Goal: Transaction & Acquisition: Obtain resource

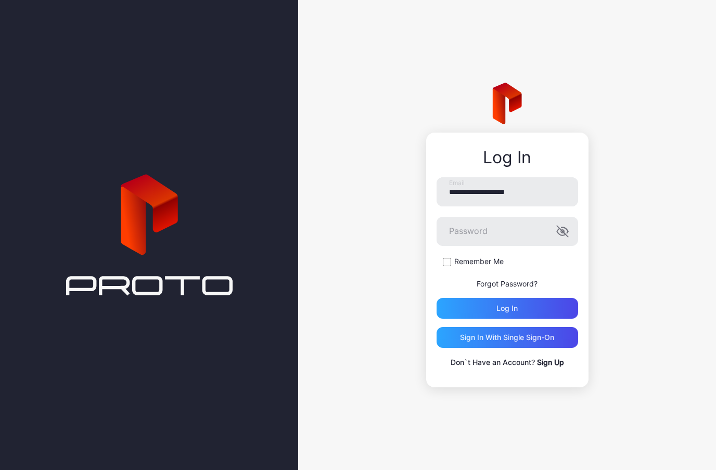
type input "**********"
click at [507, 308] on button "Log in" at bounding box center [506, 308] width 141 height 21
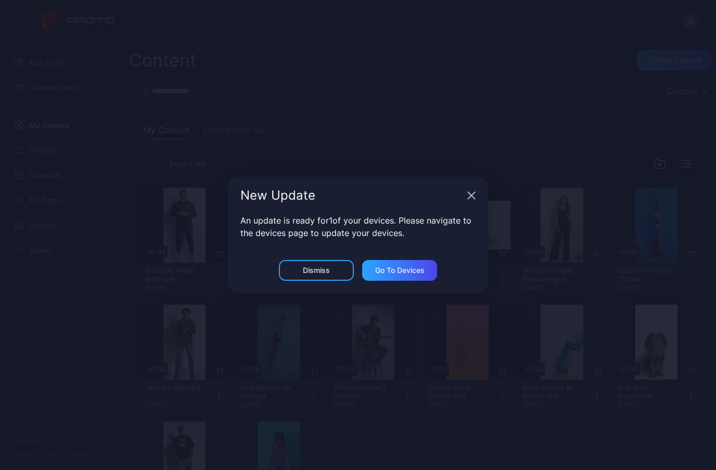
click at [475, 194] on icon "button" at bounding box center [471, 195] width 8 height 8
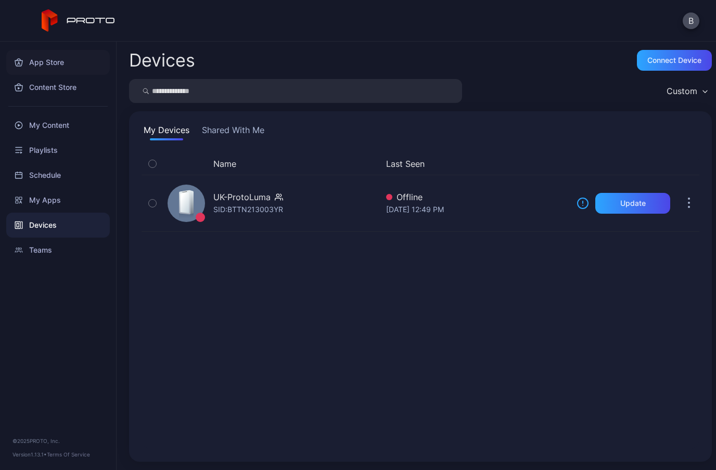
click at [42, 66] on div "App Store" at bounding box center [58, 62] width 104 height 25
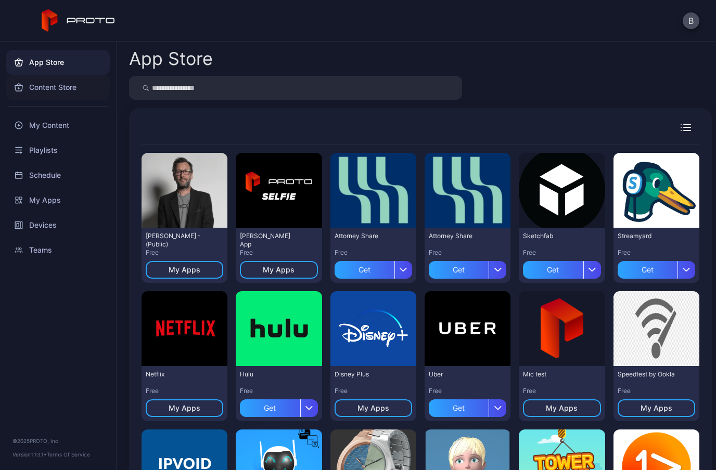
click at [39, 86] on div "Content Store" at bounding box center [58, 87] width 104 height 25
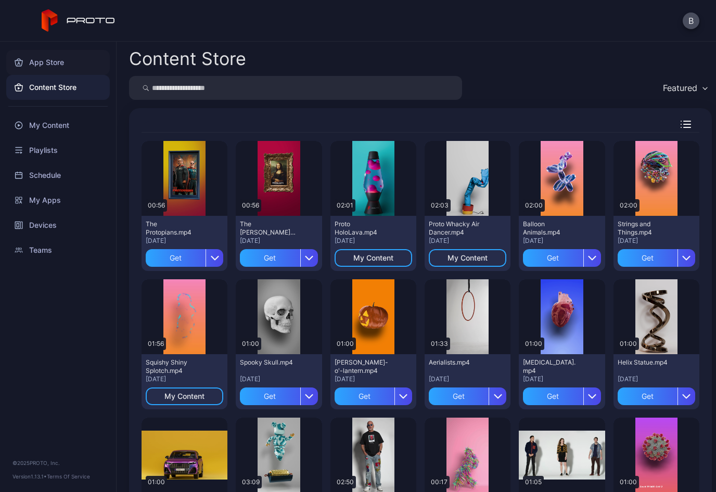
click at [49, 69] on div "App Store" at bounding box center [58, 62] width 104 height 25
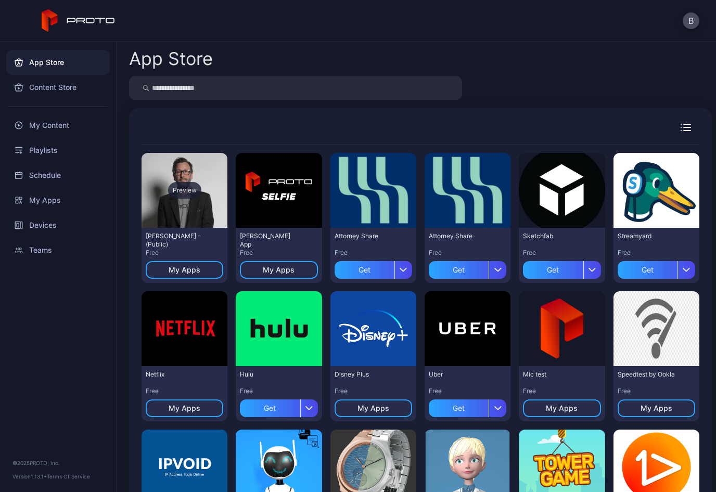
click at [192, 203] on div "Preview" at bounding box center [184, 190] width 86 height 75
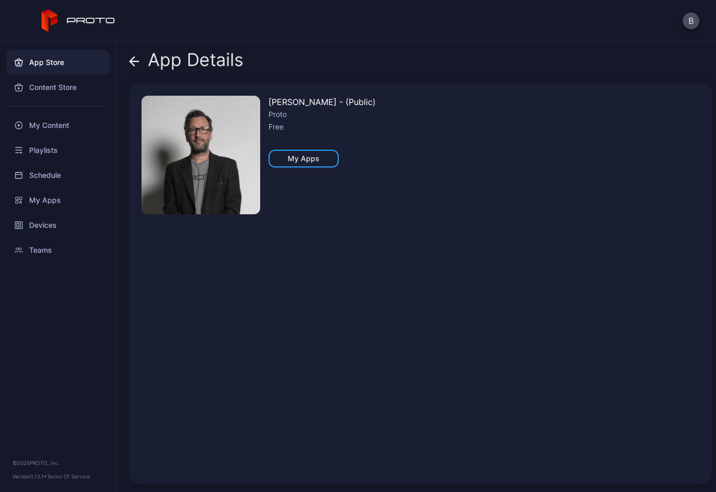
click at [222, 165] on img at bounding box center [200, 155] width 119 height 119
click at [221, 173] on img at bounding box center [200, 155] width 119 height 119
click at [136, 59] on icon at bounding box center [134, 61] width 10 height 10
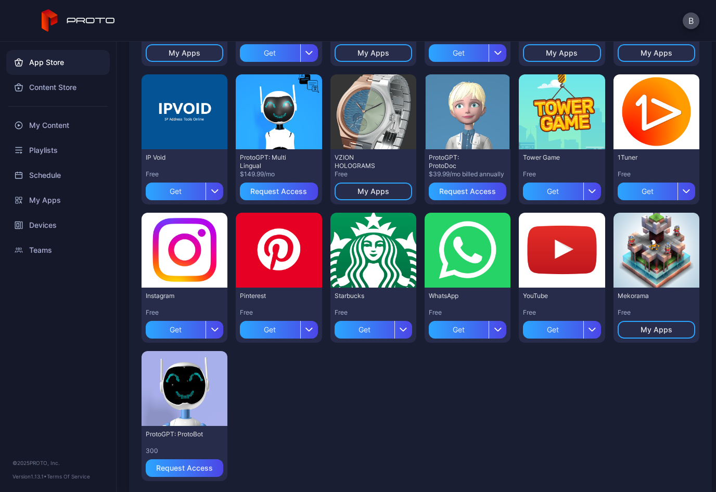
scroll to position [356, 0]
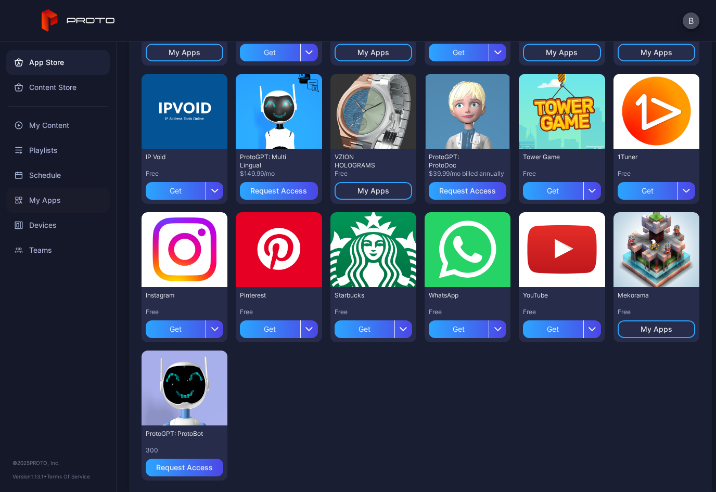
click at [39, 198] on div "My Apps" at bounding box center [58, 200] width 104 height 25
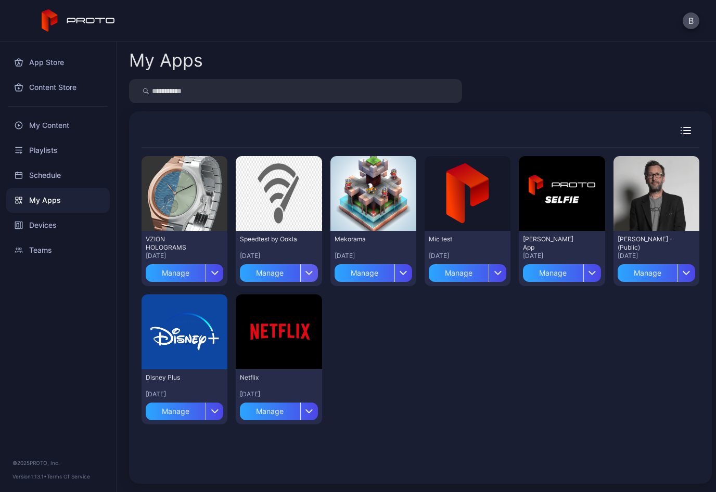
click at [312, 270] on icon "button" at bounding box center [309, 272] width 8 height 4
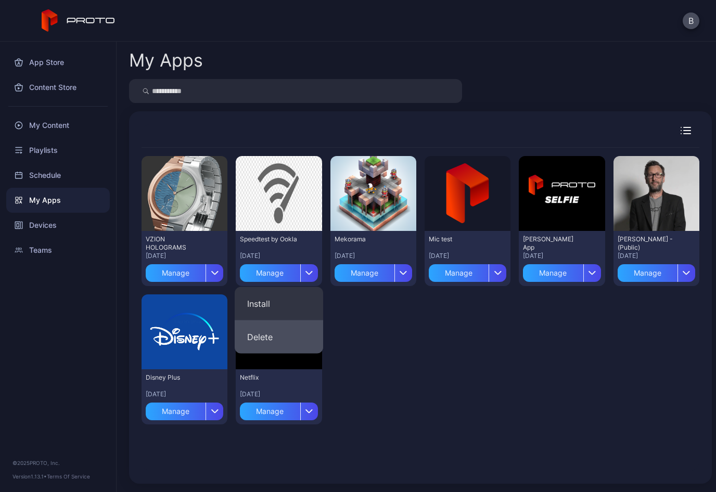
click at [275, 338] on button "Delete" at bounding box center [279, 336] width 88 height 33
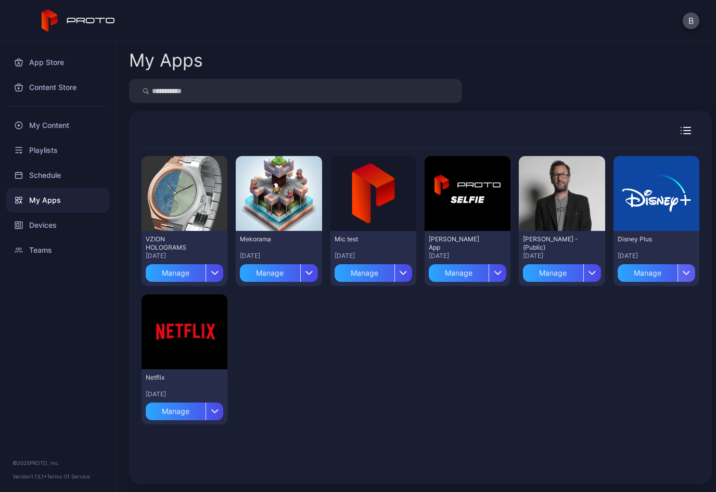
click at [688, 268] on div "button" at bounding box center [686, 273] width 18 height 18
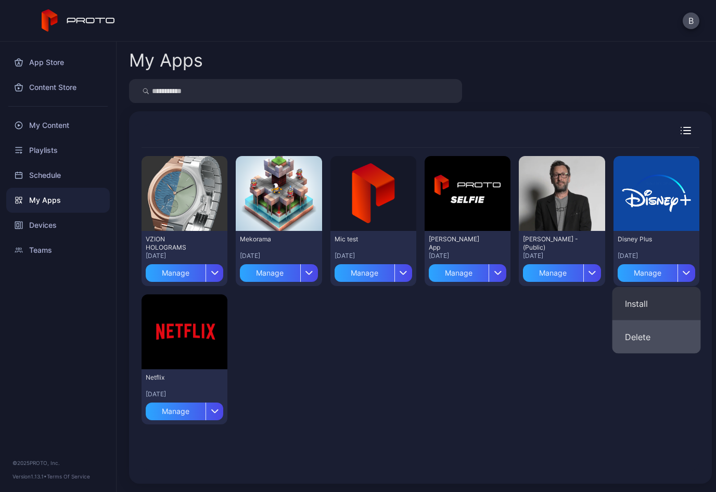
click at [644, 341] on button "Delete" at bounding box center [656, 336] width 88 height 33
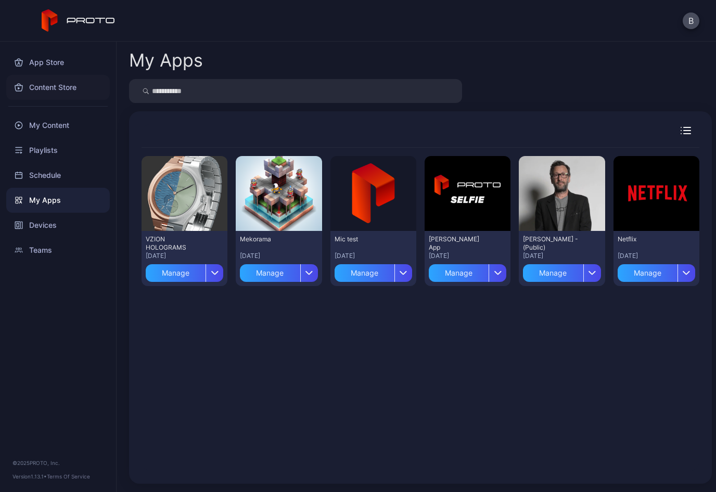
click at [54, 81] on div "Content Store" at bounding box center [58, 87] width 104 height 25
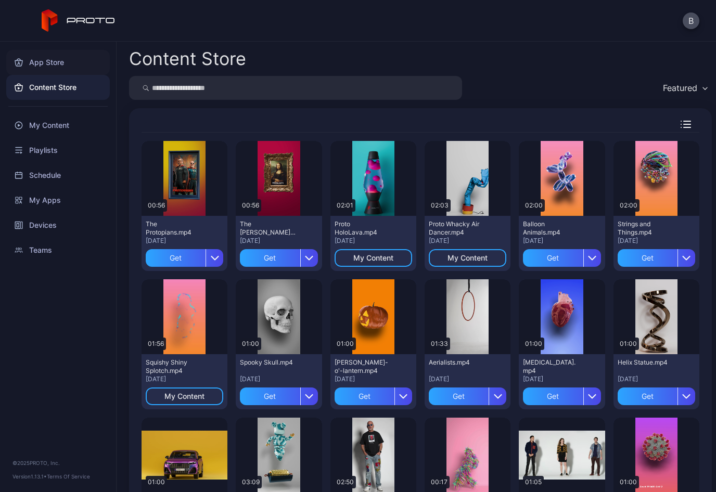
click at [55, 66] on div "App Store" at bounding box center [58, 62] width 104 height 25
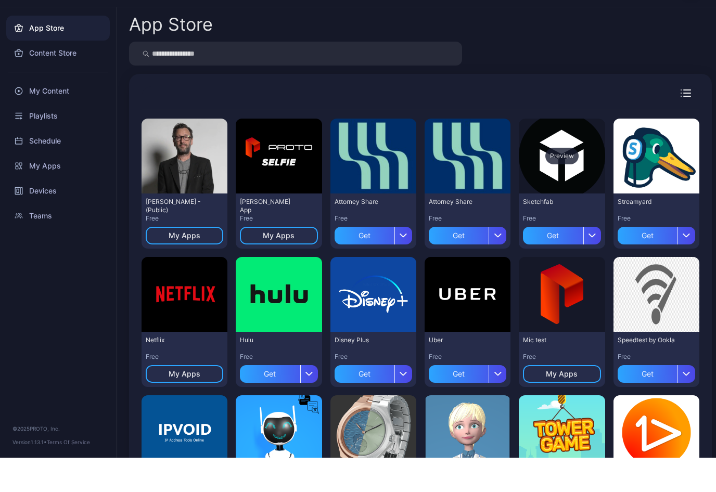
click at [572, 165] on div "Preview" at bounding box center [562, 190] width 86 height 75
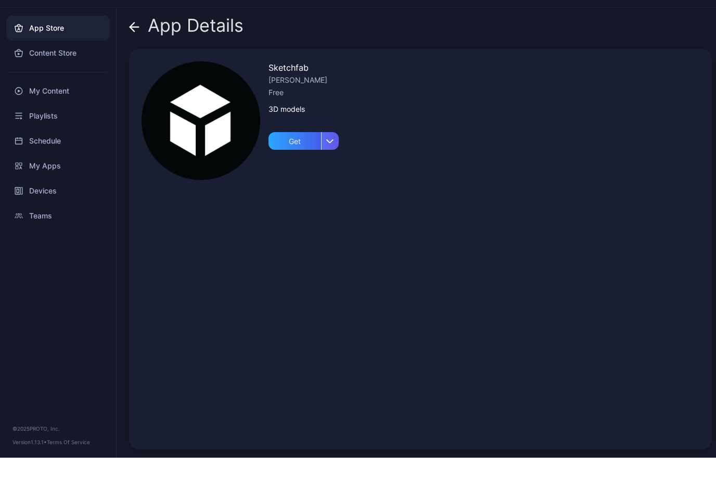
click at [335, 166] on div "button" at bounding box center [330, 175] width 18 height 18
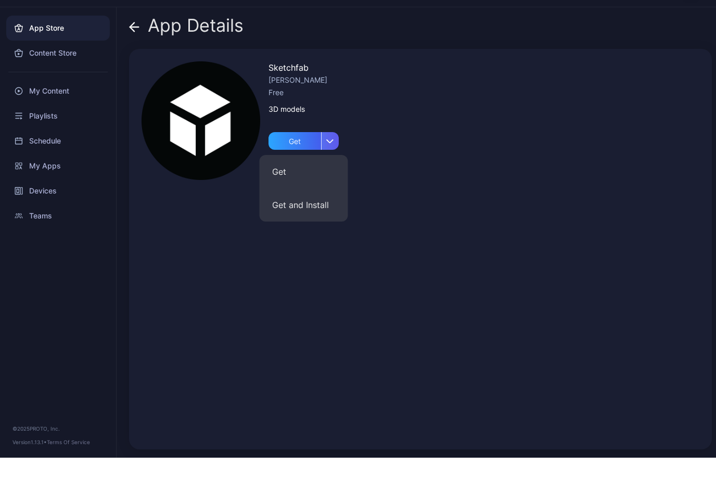
click at [311, 223] on button "Get and Install" at bounding box center [304, 239] width 88 height 33
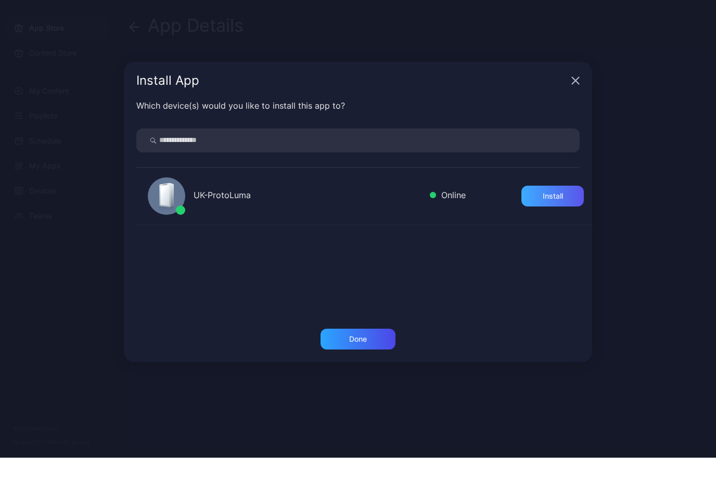
click at [556, 220] on div "Install" at bounding box center [552, 230] width 62 height 21
click at [363, 369] on div "Done" at bounding box center [358, 373] width 18 height 8
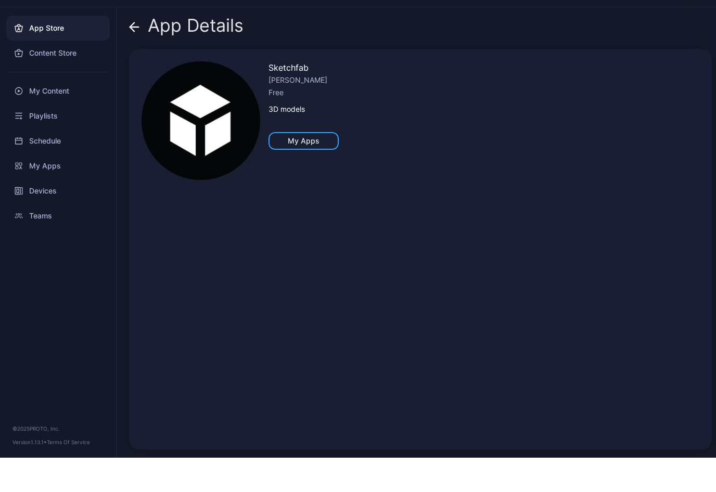
click at [141, 50] on div "App Details" at bounding box center [186, 62] width 114 height 25
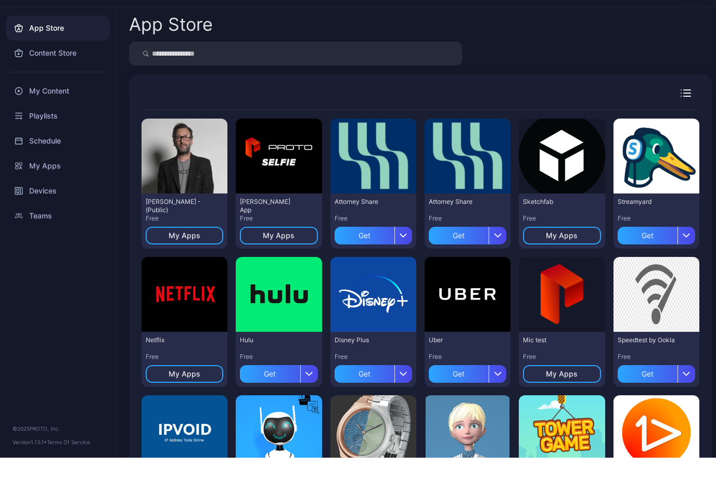
click at [193, 266] on div "My Apps" at bounding box center [185, 270] width 32 height 8
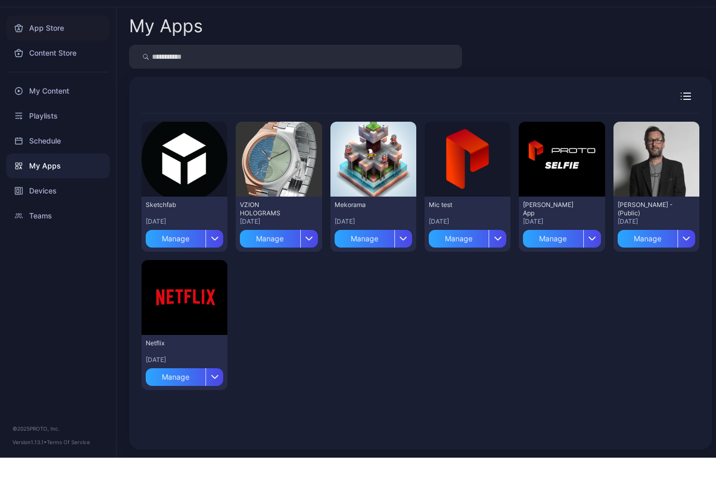
click at [48, 50] on div "App Store" at bounding box center [58, 62] width 104 height 25
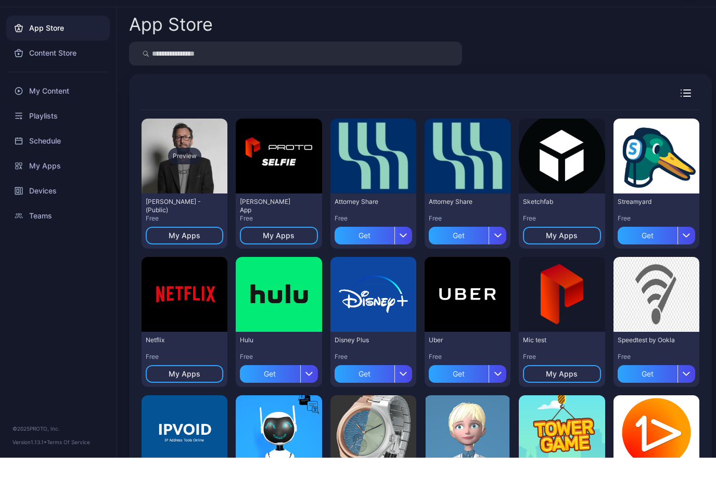
click at [195, 182] on div "Preview" at bounding box center [184, 190] width 33 height 17
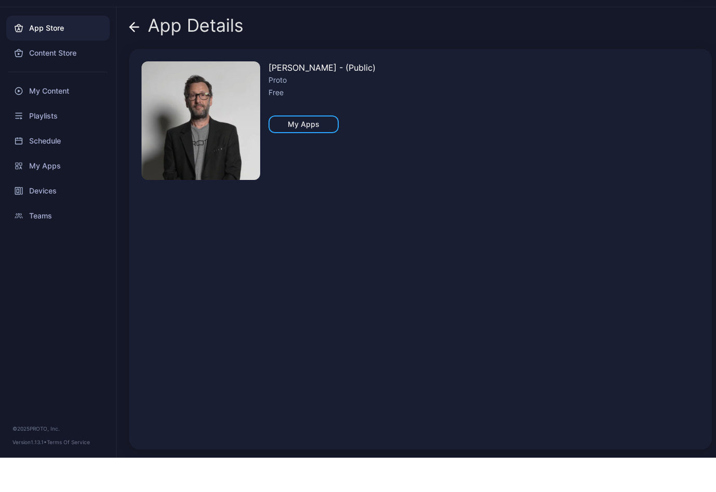
click at [130, 56] on icon at bounding box center [134, 61] width 10 height 10
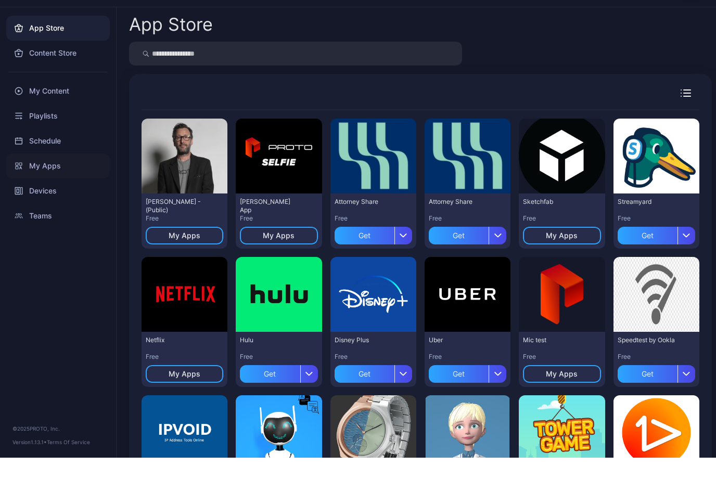
click at [40, 188] on div "My Apps" at bounding box center [58, 200] width 104 height 25
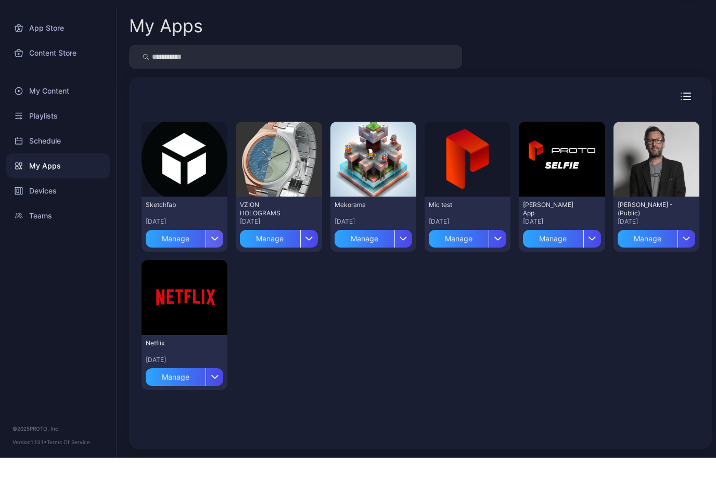
click at [220, 264] on div "button" at bounding box center [214, 273] width 18 height 18
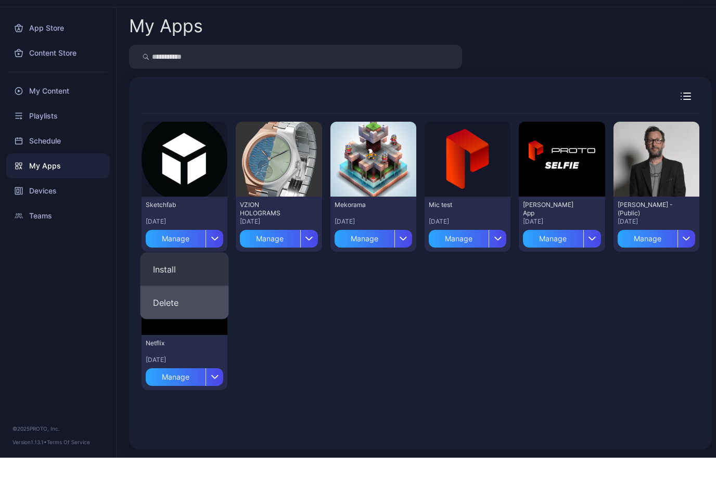
click at [191, 320] on button "Delete" at bounding box center [184, 336] width 88 height 33
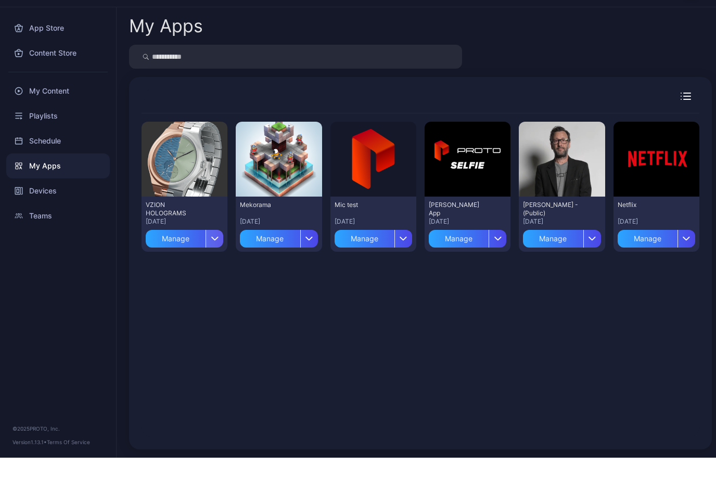
click at [222, 264] on div "button" at bounding box center [214, 273] width 18 height 18
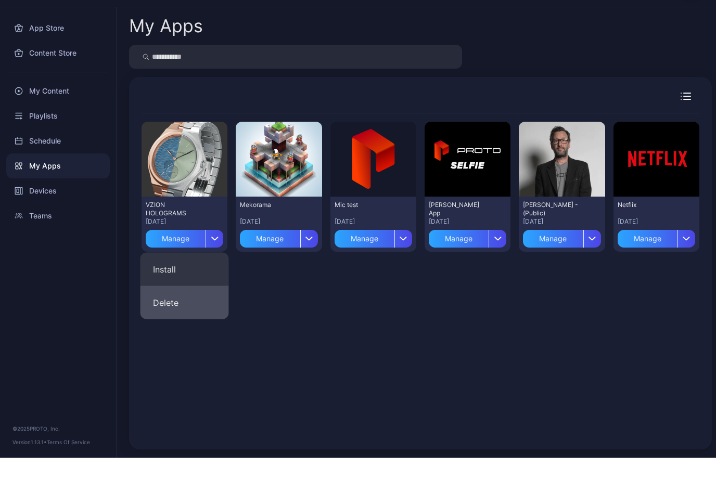
click at [190, 320] on button "Delete" at bounding box center [184, 336] width 88 height 33
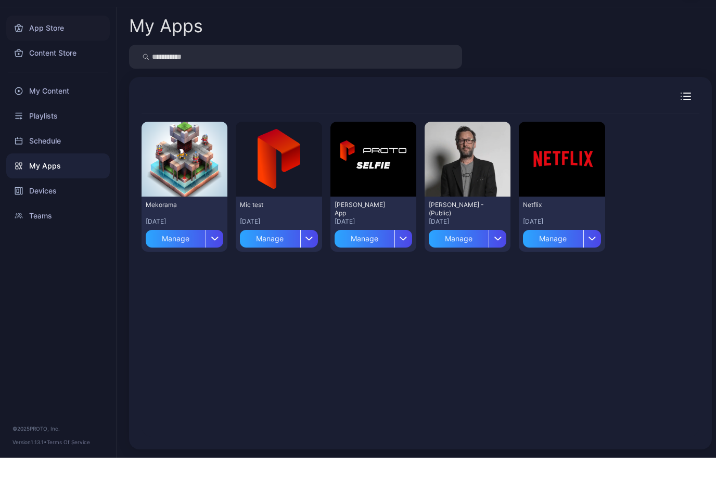
click at [61, 50] on div "App Store" at bounding box center [58, 62] width 104 height 25
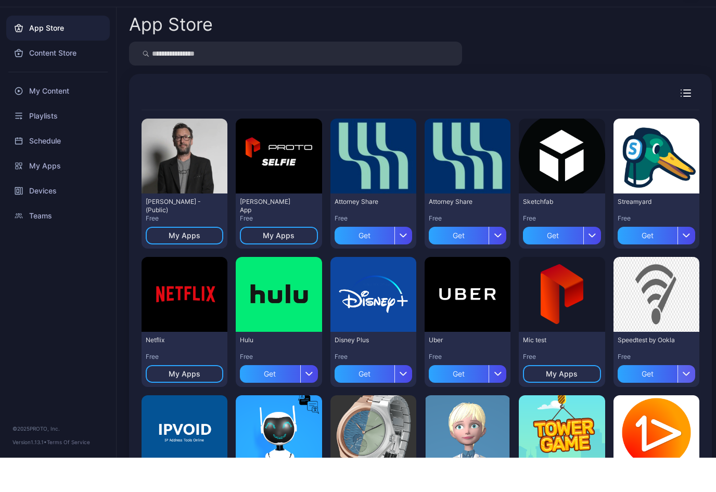
click at [688, 407] on icon "button" at bounding box center [686, 408] width 6 height 3
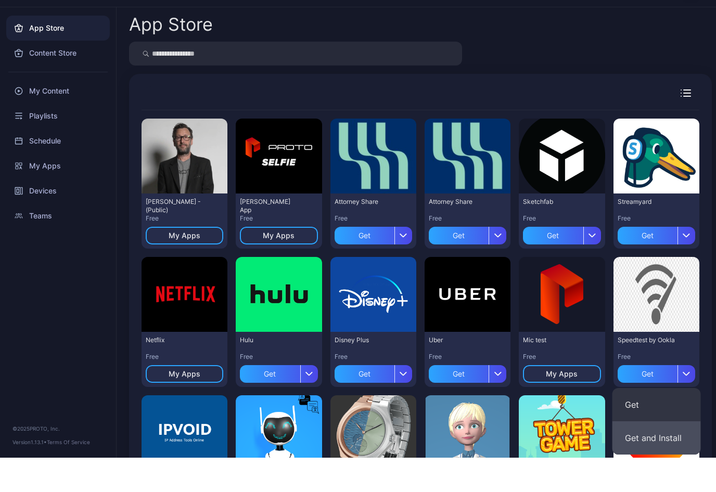
click at [661, 456] on button "Get and Install" at bounding box center [656, 472] width 88 height 33
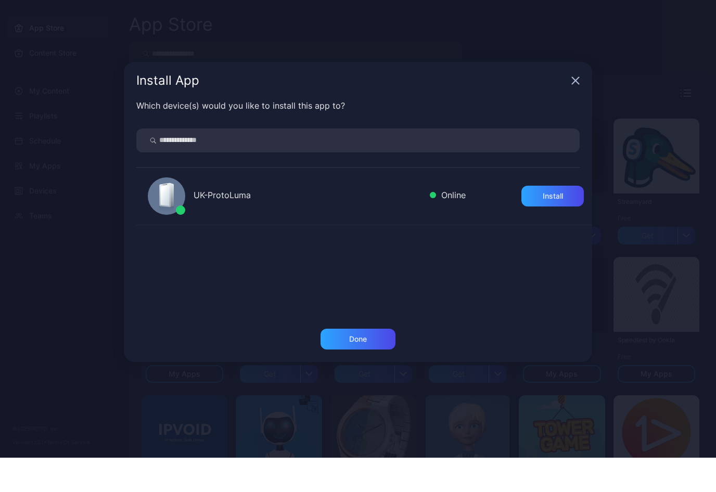
click at [551, 226] on div "Install" at bounding box center [552, 230] width 20 height 8
click at [380, 363] on div "Done" at bounding box center [357, 373] width 75 height 21
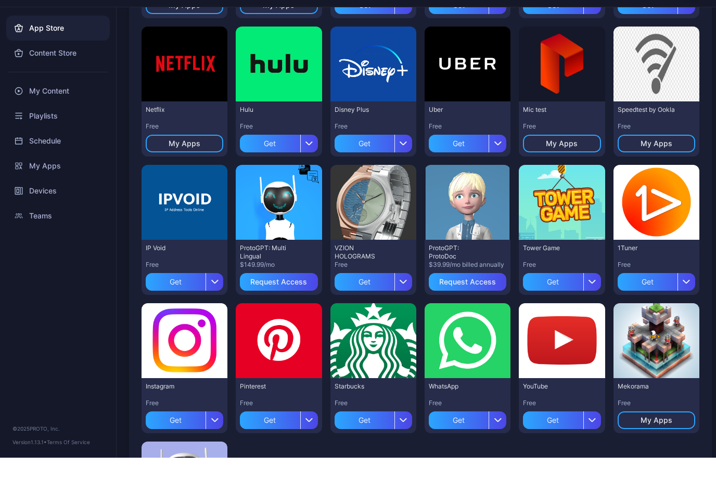
scroll to position [218, 0]
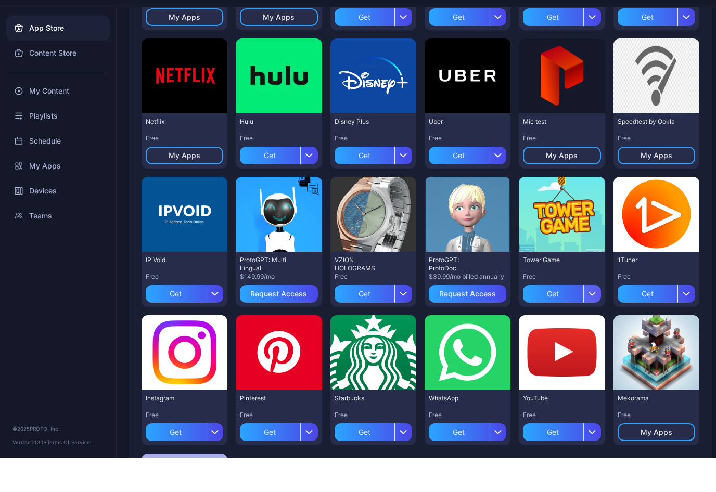
click at [595, 319] on div "button" at bounding box center [592, 328] width 18 height 18
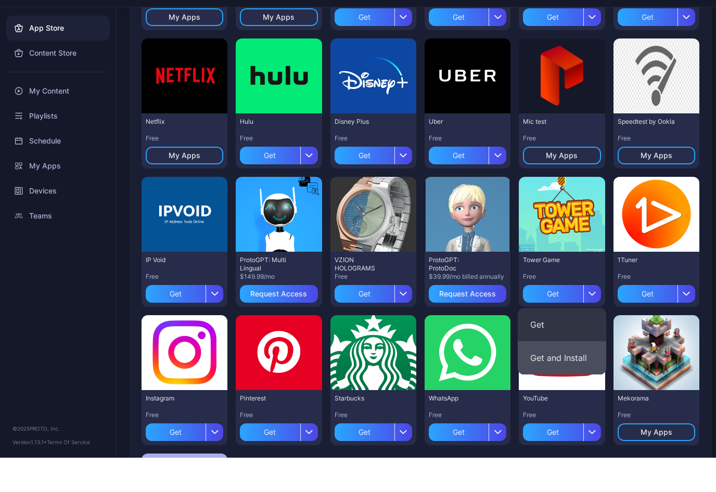
click at [570, 376] on button "Get and Install" at bounding box center [562, 392] width 88 height 33
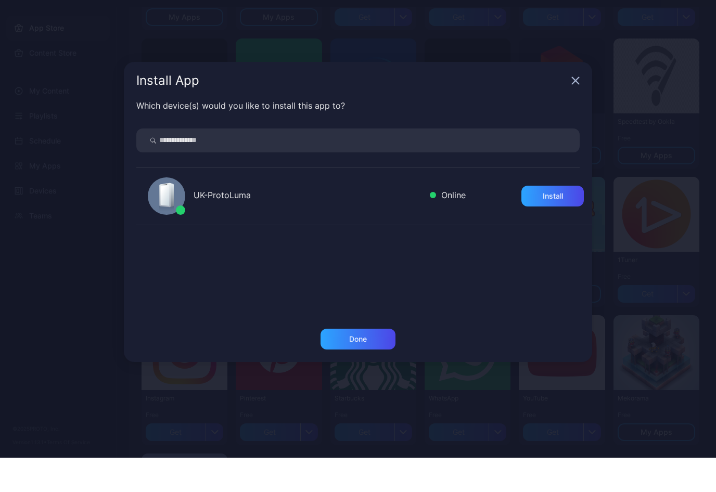
click at [557, 226] on div "Install" at bounding box center [552, 230] width 20 height 8
click at [371, 363] on div "Done" at bounding box center [357, 373] width 75 height 21
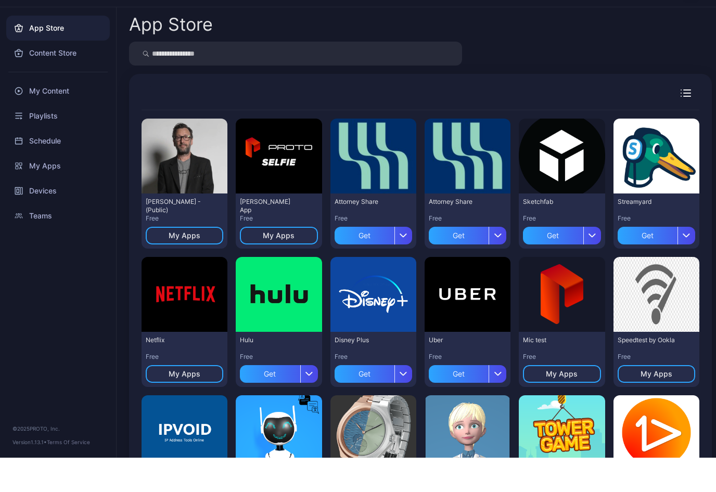
scroll to position [0, 0]
click at [61, 75] on div "Content Store" at bounding box center [58, 87] width 104 height 25
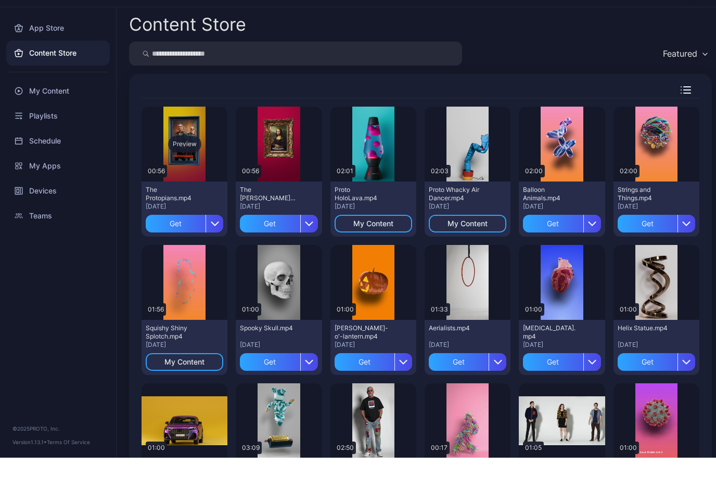
click at [188, 170] on div "Preview" at bounding box center [184, 178] width 33 height 17
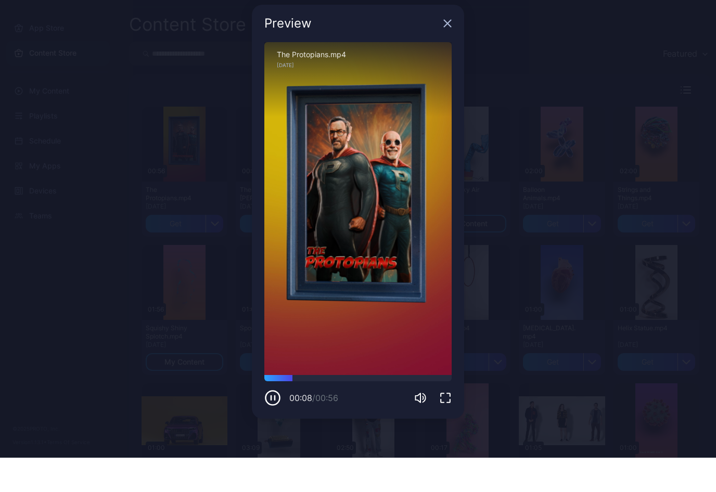
click at [318, 341] on div "Sorry, your browser doesn‘t support embedded videos" at bounding box center [357, 242] width 187 height 333
click at [456, 39] on div "Preview" at bounding box center [358, 57] width 212 height 37
click at [445, 54] on icon "button" at bounding box center [447, 58] width 8 height 8
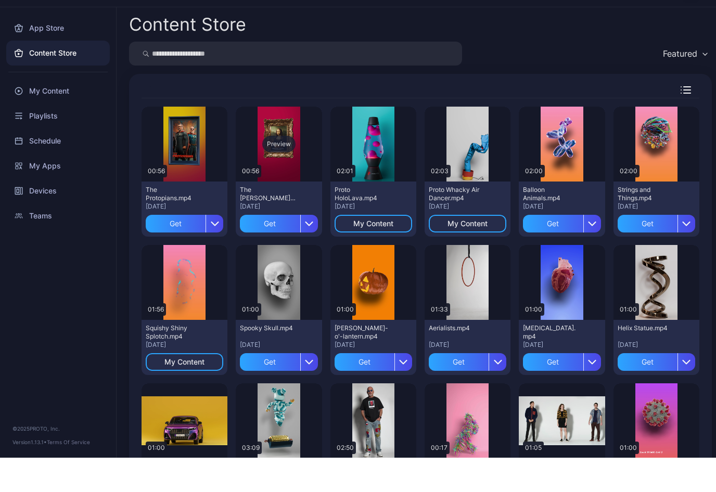
click at [281, 141] on div "Preview" at bounding box center [279, 178] width 86 height 75
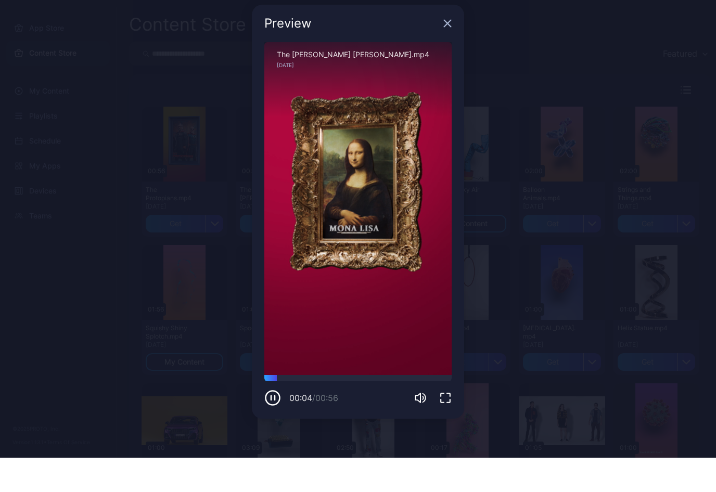
click at [450, 54] on icon "button" at bounding box center [447, 58] width 8 height 8
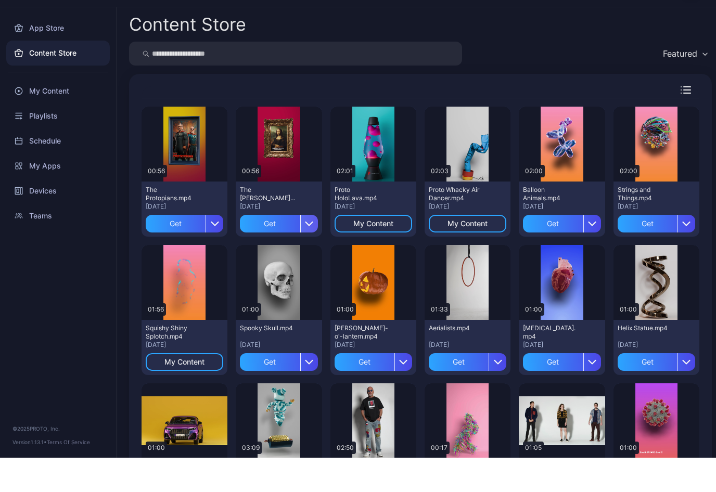
click at [308, 254] on icon "button" at bounding box center [309, 258] width 8 height 8
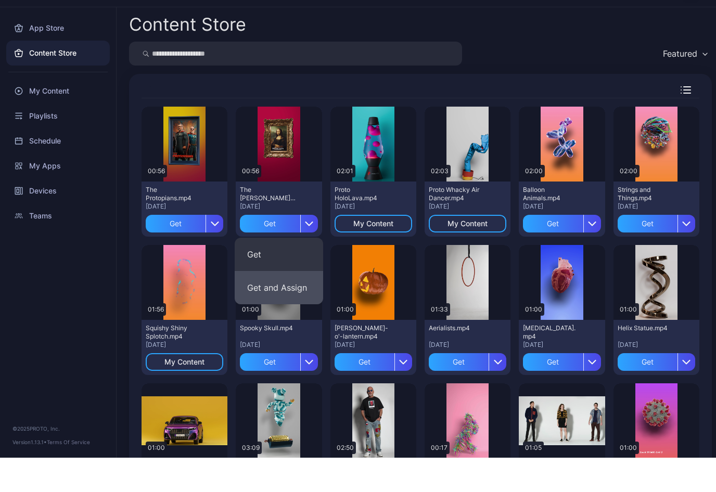
click at [289, 305] on button "Get and Assign" at bounding box center [279, 321] width 88 height 33
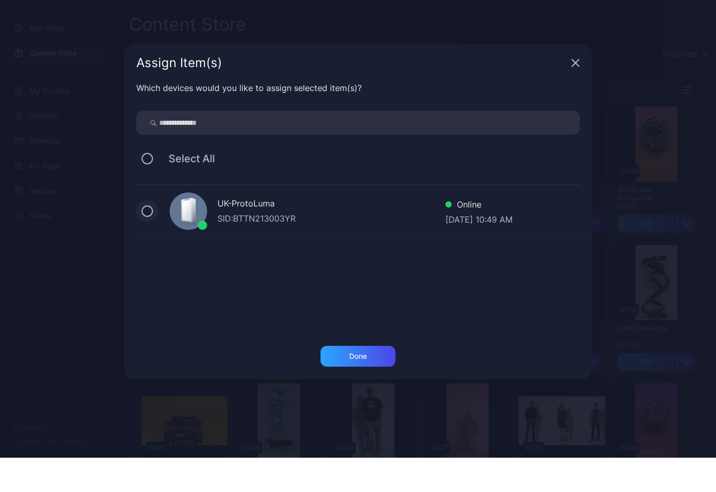
click at [148, 240] on button at bounding box center [146, 245] width 11 height 11
click at [366, 386] on div "Done" at bounding box center [358, 390] width 18 height 8
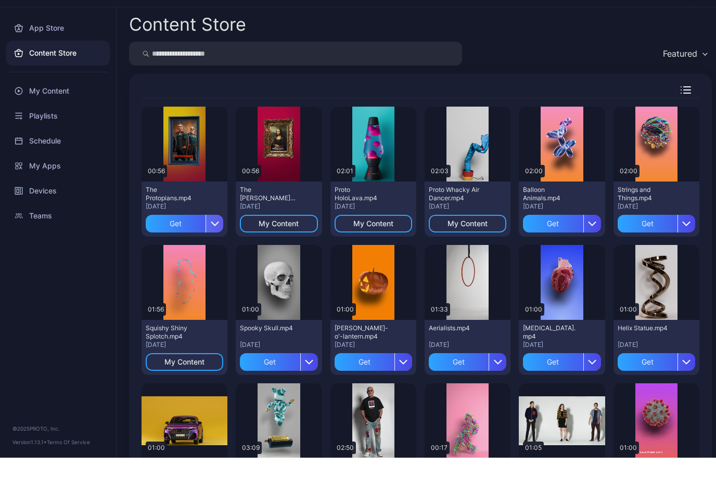
click at [217, 249] on div "button" at bounding box center [214, 258] width 18 height 18
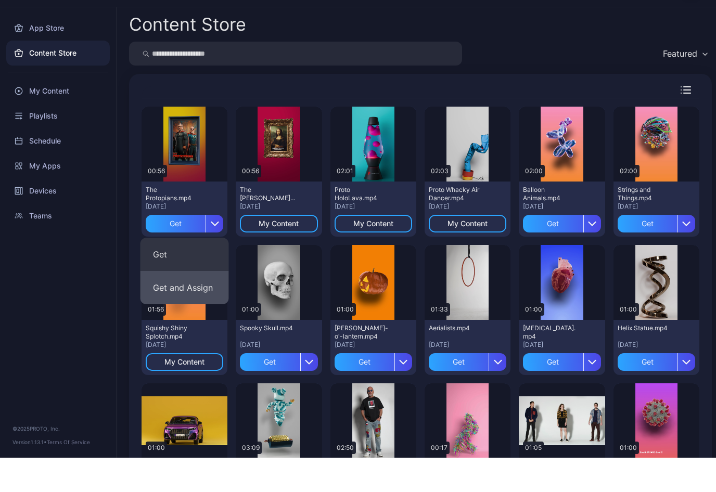
click at [191, 305] on button "Get and Assign" at bounding box center [184, 321] width 88 height 33
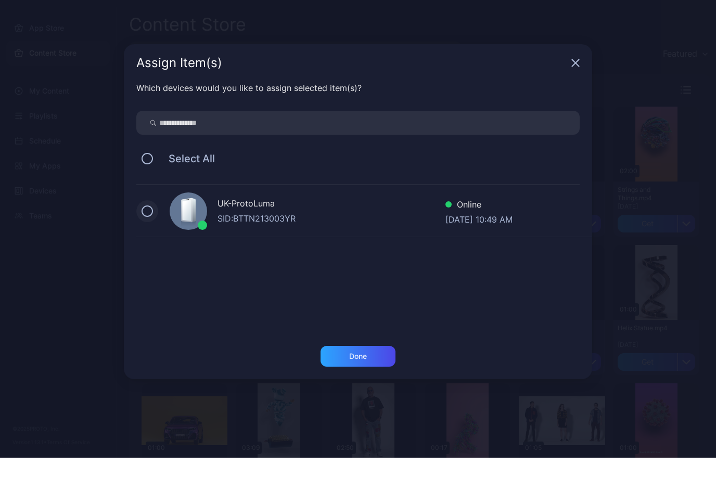
click at [147, 240] on button at bounding box center [146, 245] width 11 height 11
click at [374, 380] on div "Done" at bounding box center [357, 390] width 75 height 21
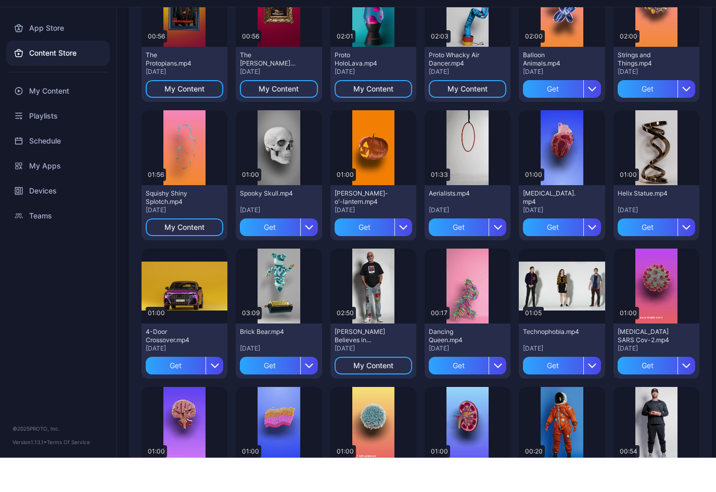
scroll to position [136, 0]
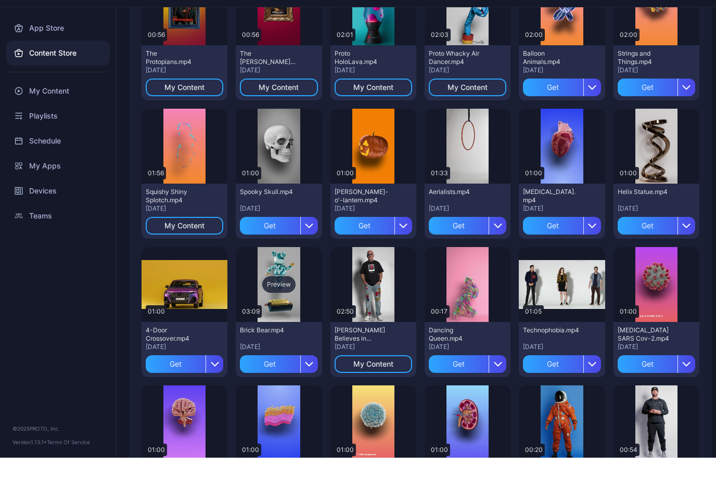
click at [286, 281] on div "Preview" at bounding box center [279, 318] width 86 height 75
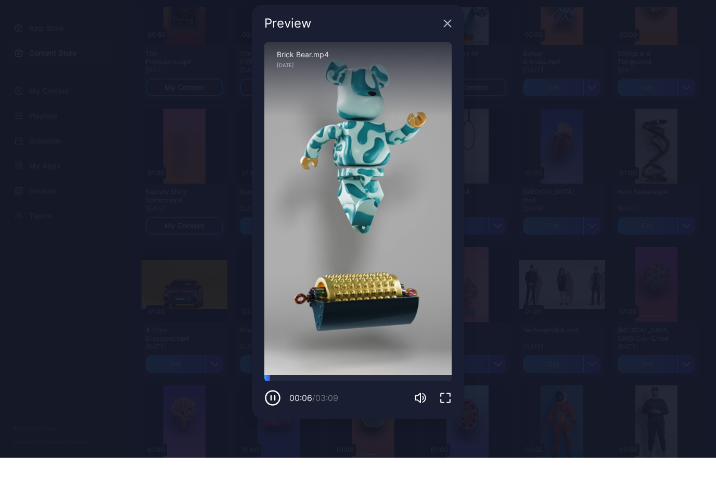
click at [445, 55] on icon "button" at bounding box center [447, 58] width 7 height 7
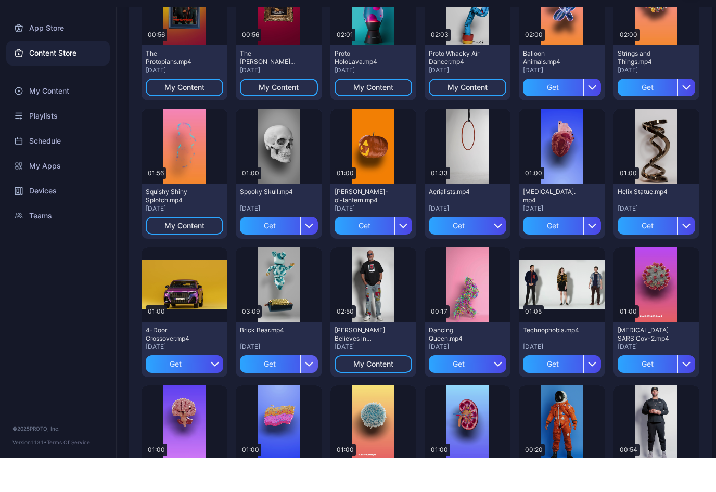
click at [313, 394] on icon "button" at bounding box center [309, 398] width 8 height 8
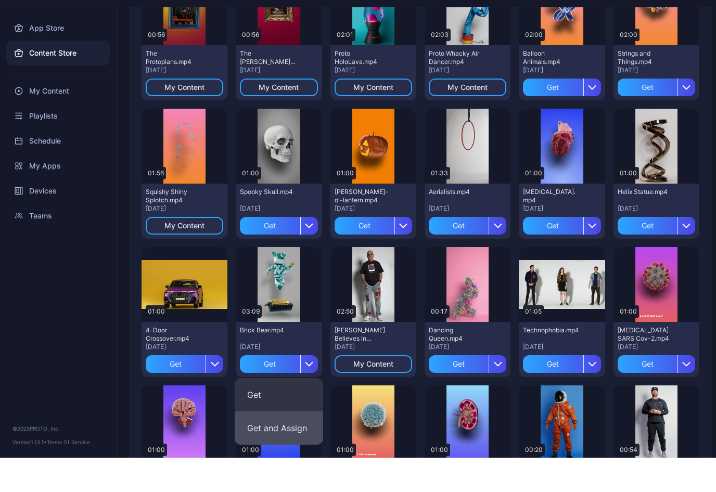
click at [292, 446] on button "Get and Assign" at bounding box center [279, 462] width 88 height 33
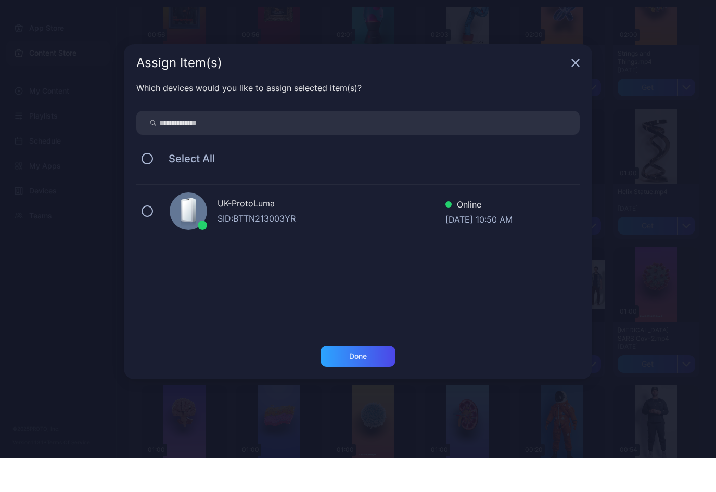
click at [154, 219] on div "UK-ProtoLuma SID: BTTN213003YR Online [DATE] 10:50 AM" at bounding box center [364, 245] width 456 height 52
click at [371, 380] on div "Done" at bounding box center [357, 390] width 75 height 21
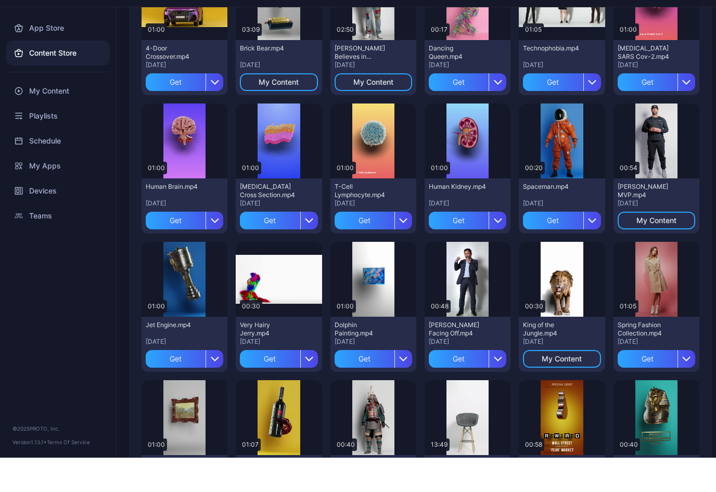
scroll to position [419, 0]
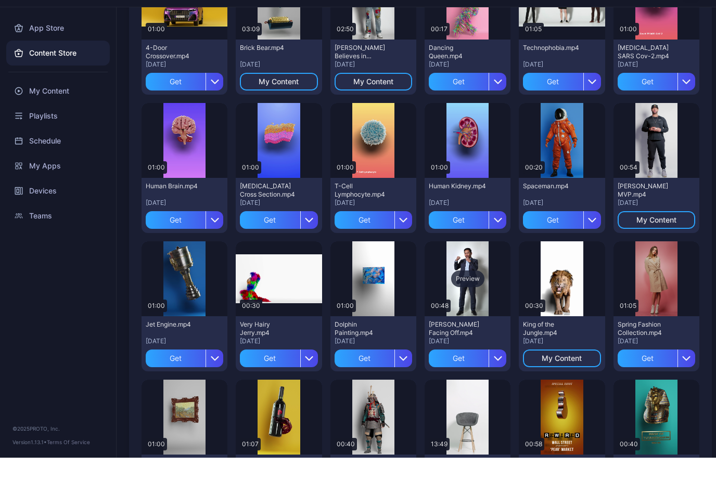
click at [470, 305] on div "Preview" at bounding box center [467, 313] width 33 height 17
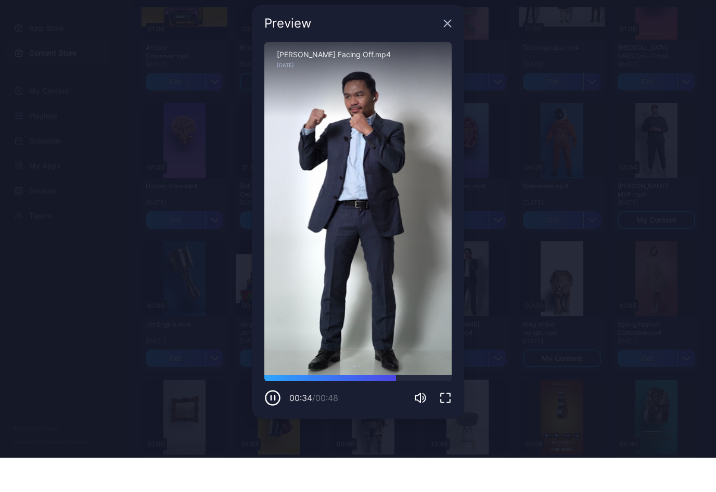
click at [447, 39] on div "Preview" at bounding box center [358, 57] width 212 height 37
click at [440, 39] on div "Preview" at bounding box center [358, 57] width 212 height 37
click at [449, 55] on icon "button" at bounding box center [447, 58] width 7 height 7
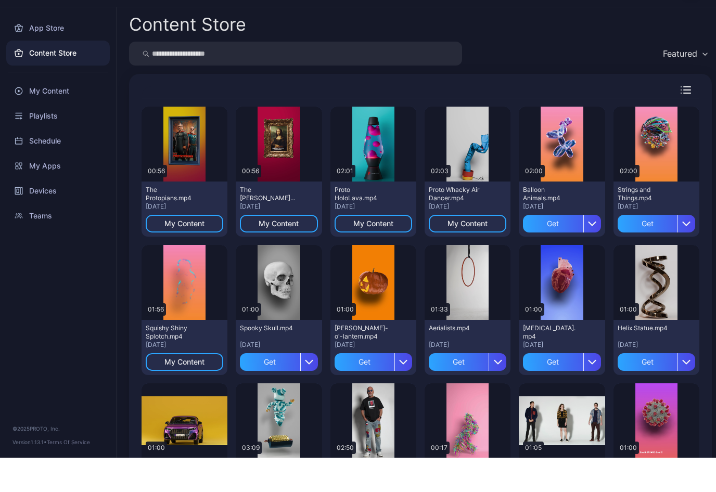
scroll to position [0, 0]
